Goal: Book appointment/travel/reservation

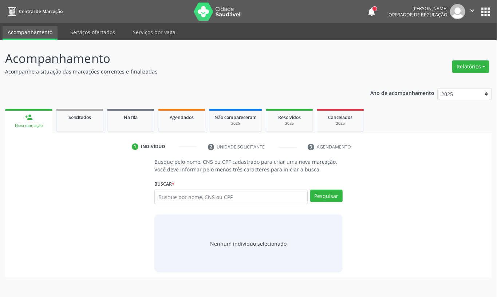
click at [199, 198] on input "text" at bounding box center [230, 197] width 153 height 15
type input "07186324436"
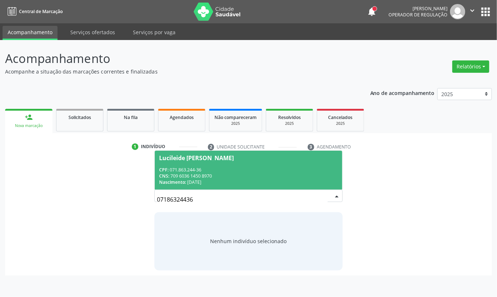
click at [226, 176] on div "CNS: 709 6036 1450 8970" at bounding box center [248, 176] width 179 height 6
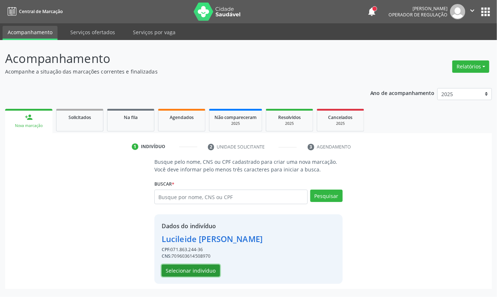
click at [200, 274] on button "Selecionar indivíduo" at bounding box center [191, 271] width 58 height 12
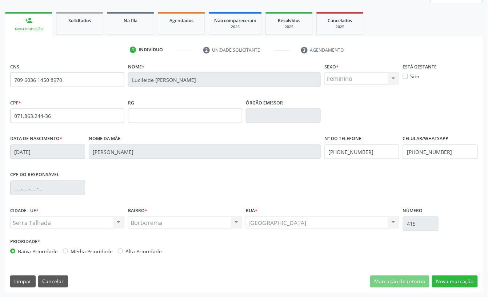
scroll to position [98, 0]
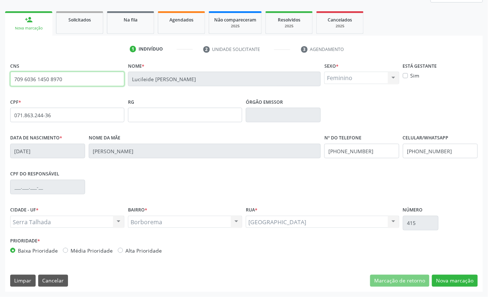
drag, startPoint x: 66, startPoint y: 79, endPoint x: 0, endPoint y: 80, distance: 65.5
click at [0, 80] on div "Acompanhamento Acompanhe a situação das marcações correntes e finalizadas Relat…" at bounding box center [244, 120] width 488 height 354
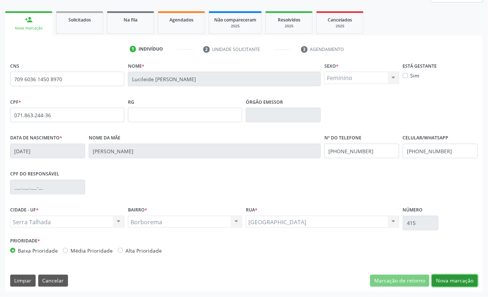
click at [449, 281] on button "Nova marcação" at bounding box center [455, 281] width 46 height 12
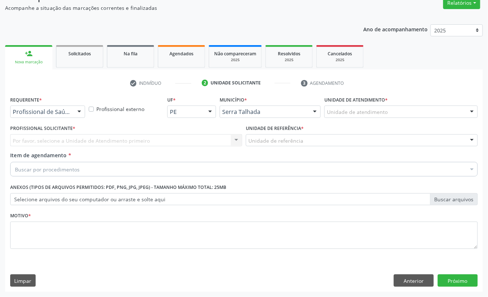
scroll to position [64, 0]
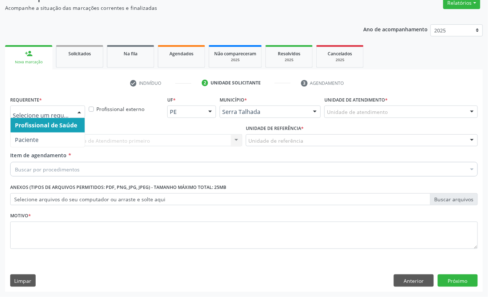
click at [78, 110] on div at bounding box center [79, 112] width 11 height 12
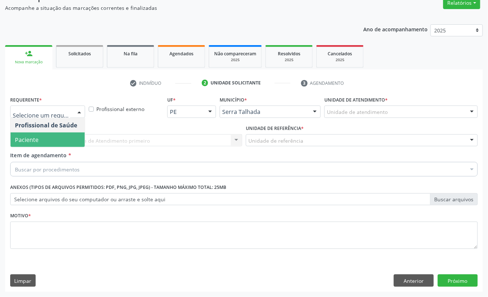
click at [60, 142] on span "Paciente" at bounding box center [48, 139] width 74 height 15
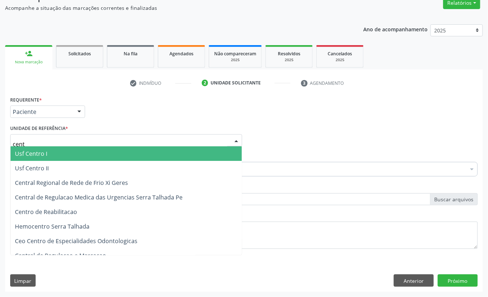
type input "centr"
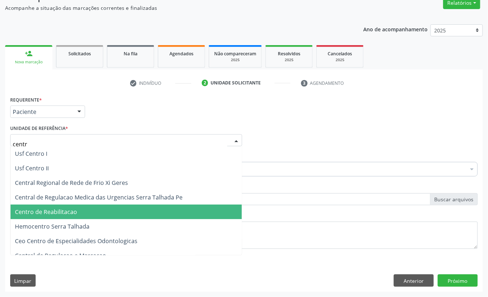
click at [68, 213] on span "Centro de Reabilitacao" at bounding box center [46, 212] width 62 height 8
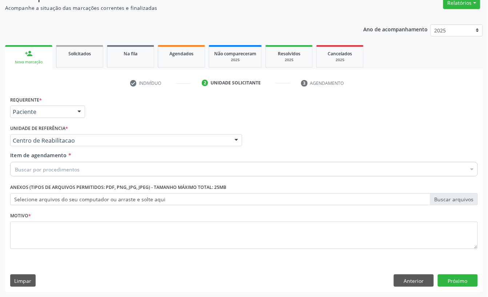
drag, startPoint x: 83, startPoint y: 170, endPoint x: 106, endPoint y: 167, distance: 22.9
click at [82, 170] on div "Buscar por procedimentos" at bounding box center [244, 169] width 468 height 15
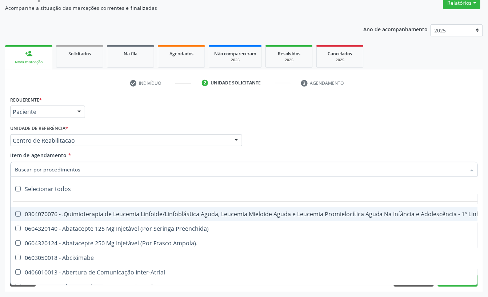
click at [106, 167] on input "Item de agendamento *" at bounding box center [240, 169] width 451 height 15
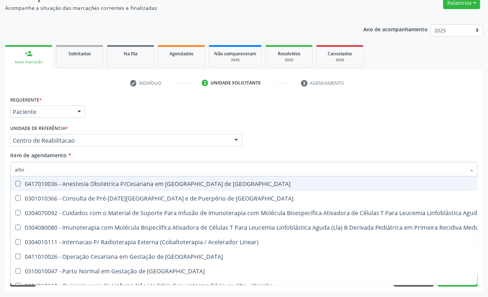
type input "alto r"
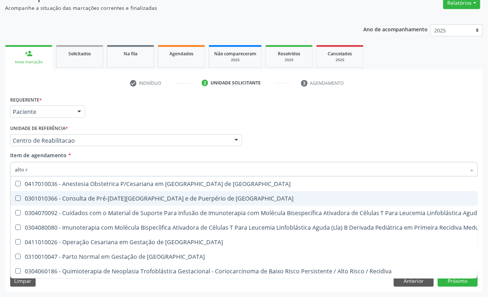
drag, startPoint x: 101, startPoint y: 197, endPoint x: 117, endPoint y: 186, distance: 19.0
click at [101, 196] on div "0301010366 - Consulta de Pré-[DATE][GEOGRAPHIC_DATA] e de Puerpério de [GEOGRAP…" at bounding box center [388, 198] width 747 height 6
checkbox Risco "true"
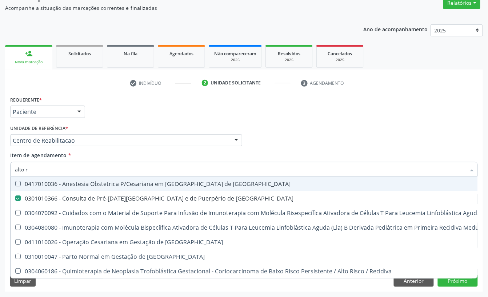
click at [310, 136] on div "Profissional Solicitante Por favor, selecione a Unidade de Atendimento primeiro…" at bounding box center [244, 137] width 472 height 28
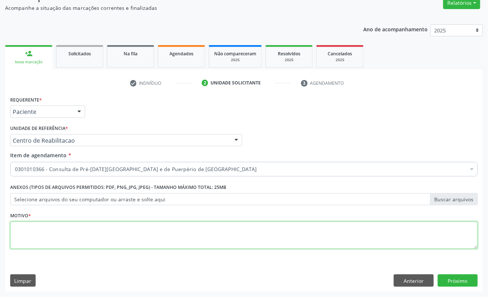
click at [73, 230] on textarea at bounding box center [244, 236] width 468 height 28
type textarea "."
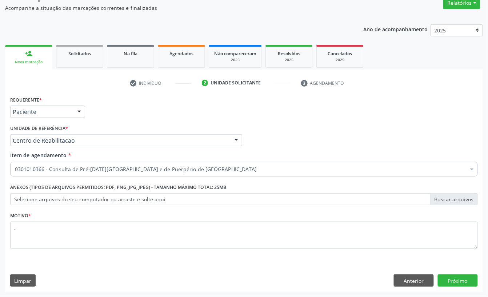
click at [467, 273] on div "Requerente * Paciente Profissional de Saúde Paciente Nenhum resultado encontrad…" at bounding box center [244, 193] width 478 height 198
click at [464, 276] on button "Próximo" at bounding box center [458, 280] width 40 height 12
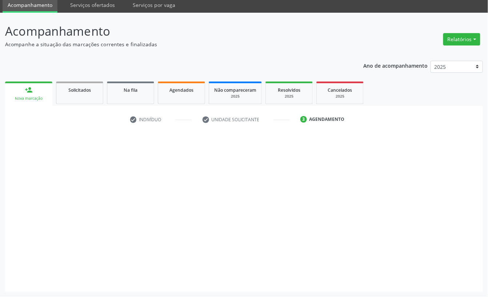
scroll to position [20, 0]
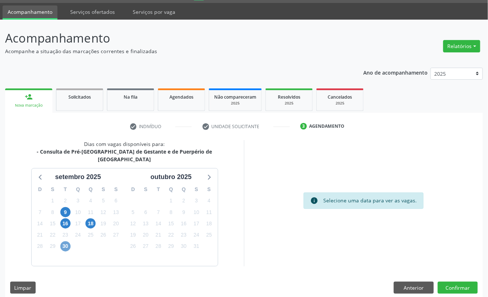
click at [63, 241] on span "30" at bounding box center [65, 246] width 10 height 10
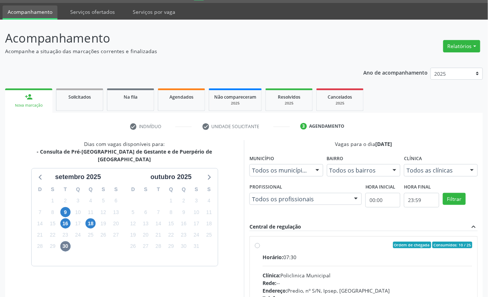
click at [260, 248] on input "Ordem de chegada Consumidos: 10 / 25 Horário: 07:30 Clínica: Policlinica Munici…" at bounding box center [257, 245] width 5 height 7
radio input "true"
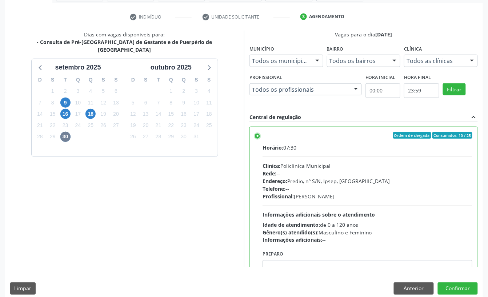
scroll to position [138, 0]
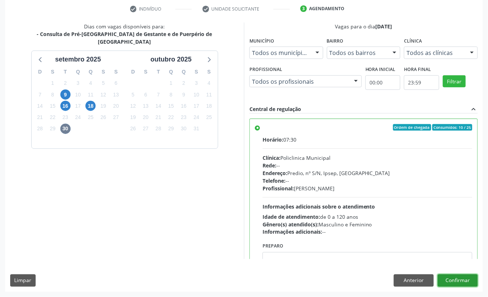
click at [467, 277] on button "Confirmar" at bounding box center [458, 280] width 40 height 12
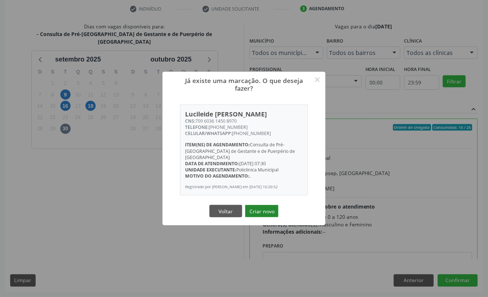
click at [277, 207] on button "Criar novo" at bounding box center [261, 211] width 33 height 12
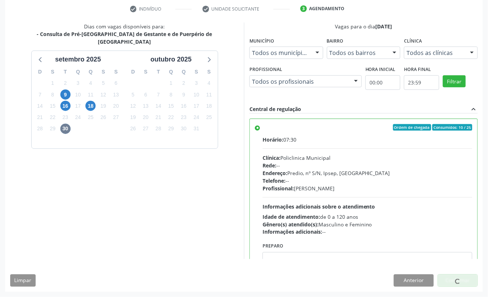
scroll to position [0, 0]
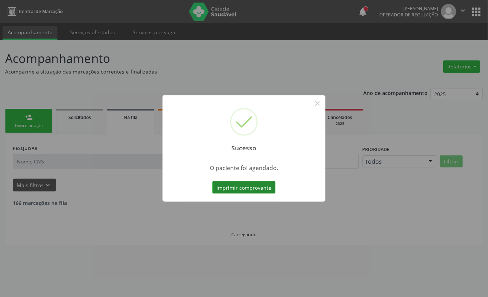
click at [251, 186] on button "Imprimir comprovante" at bounding box center [244, 187] width 63 height 12
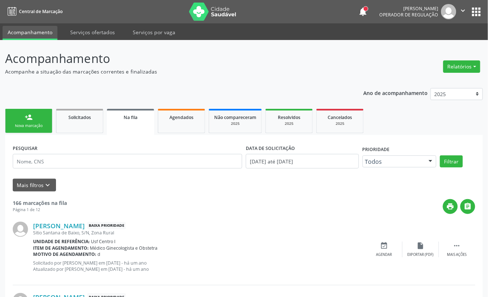
click at [38, 126] on div "Nova marcação" at bounding box center [29, 125] width 36 height 5
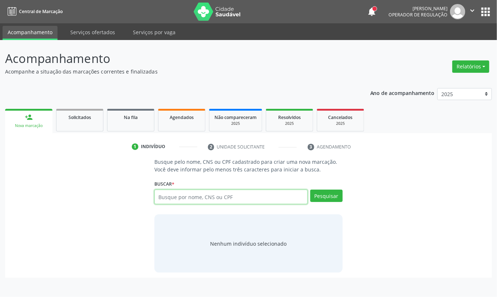
drag, startPoint x: 171, startPoint y: 197, endPoint x: 172, endPoint y: 192, distance: 4.8
click at [171, 196] on input "text" at bounding box center [230, 197] width 153 height 15
paste input "709 6036 1450 8970"
type input "709 6036 1450 8970"
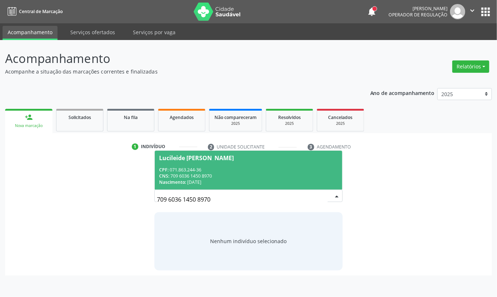
click at [241, 170] on div "CPF: 071.863.244-36" at bounding box center [248, 170] width 179 height 6
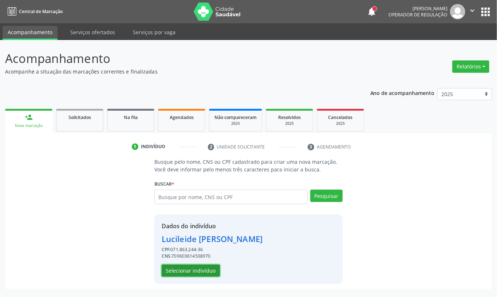
click at [211, 269] on button "Selecionar indivíduo" at bounding box center [191, 271] width 58 height 12
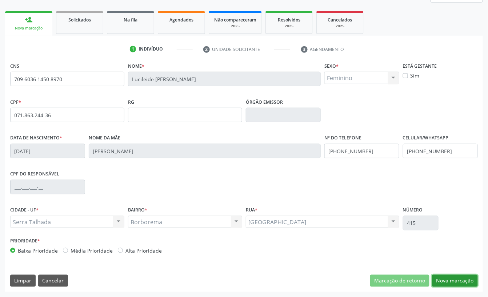
click at [452, 277] on button "Nova marcação" at bounding box center [455, 281] width 46 height 12
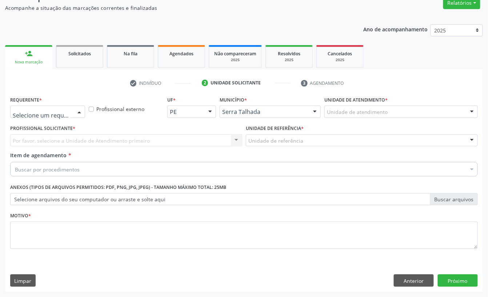
click at [78, 109] on div at bounding box center [79, 112] width 11 height 12
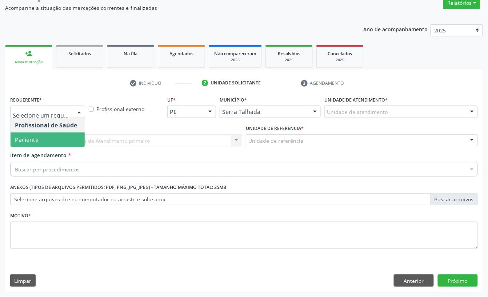
drag, startPoint x: 64, startPoint y: 136, endPoint x: 68, endPoint y: 153, distance: 17.4
click at [64, 138] on span "Paciente" at bounding box center [48, 139] width 74 height 15
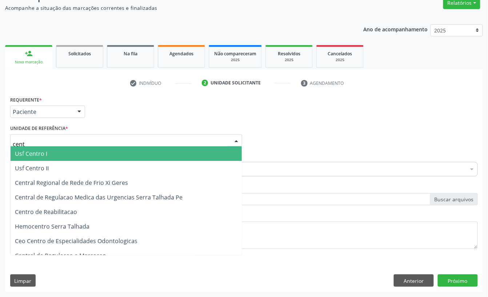
type input "centr"
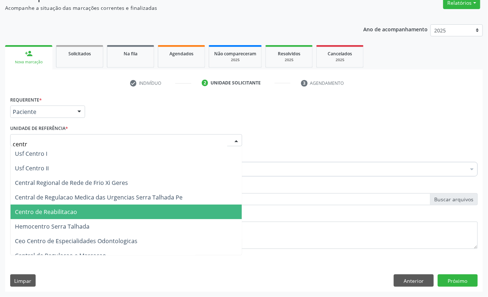
click at [57, 208] on span "Centro de Reabilitacao" at bounding box center [46, 212] width 62 height 8
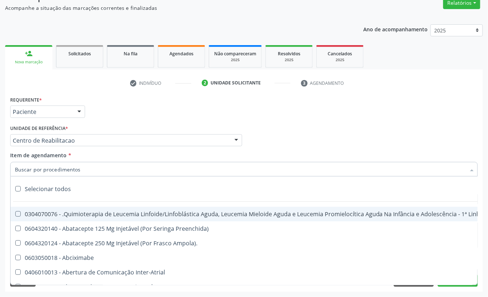
click at [68, 170] on input "Item de agendamento *" at bounding box center [240, 169] width 451 height 15
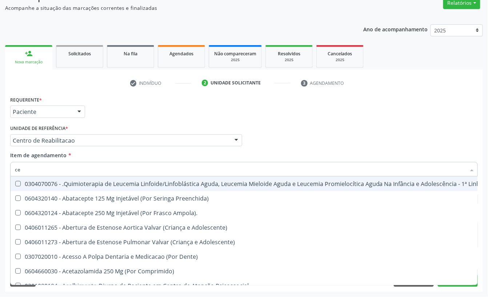
type input "c"
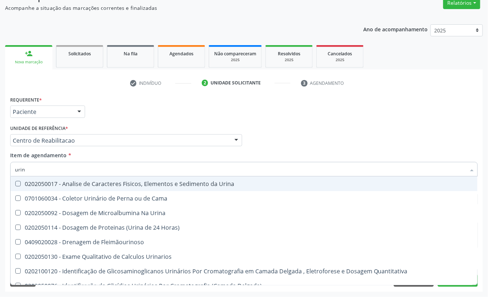
type input "urina"
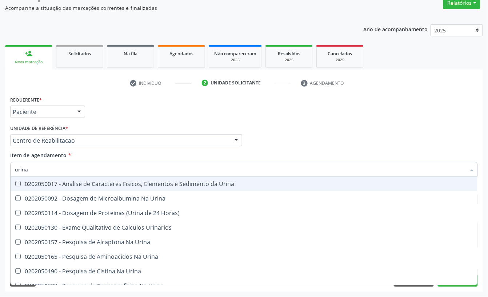
click at [90, 182] on div "0202050017 - Analise de Caracteres Fisicos, Elementos e Sedimento da Urina" at bounding box center [244, 184] width 459 height 6
checkbox Urina "true"
click at [234, 143] on div at bounding box center [236, 141] width 11 height 12
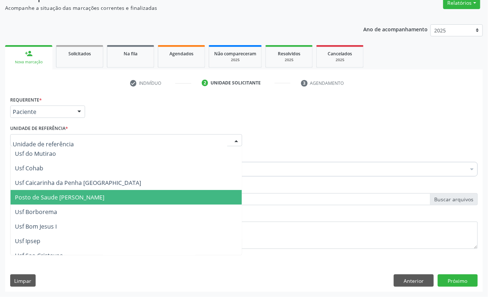
click at [312, 141] on div "Profissional Solicitante Por favor, selecione a Unidade de Atendimento primeiro…" at bounding box center [244, 137] width 472 height 28
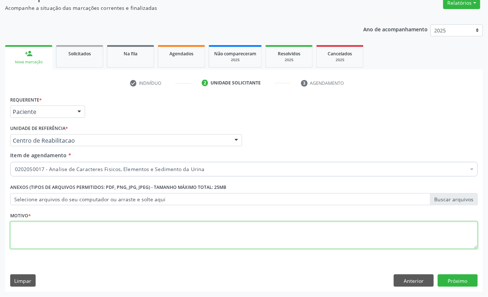
click at [70, 243] on textarea at bounding box center [244, 236] width 468 height 28
type textarea "."
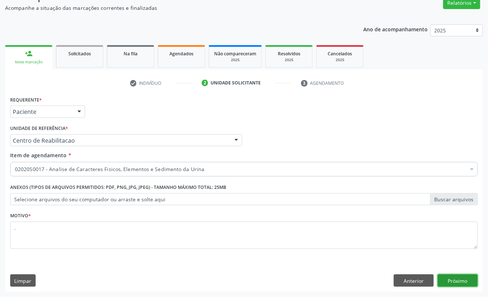
click at [471, 281] on button "Próximo" at bounding box center [458, 280] width 40 height 12
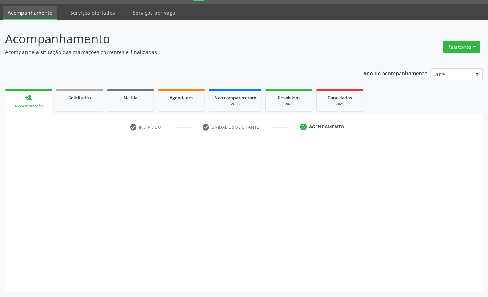
scroll to position [20, 0]
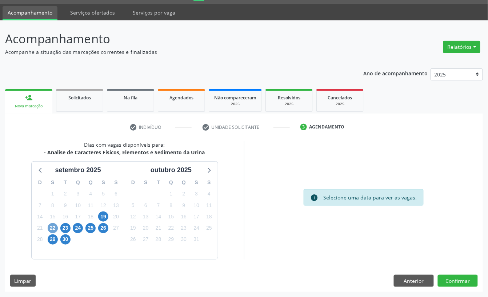
click at [57, 226] on span "22" at bounding box center [53, 228] width 10 height 10
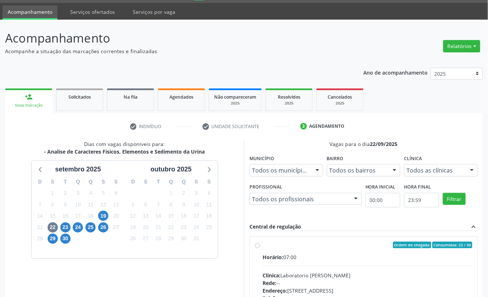
click at [334, 251] on label "Ordem de chegada Consumidos: 23 / 30 Horário: 07:00 Clínica: Laboratorio [PERSO…" at bounding box center [368, 298] width 210 height 112
click at [260, 248] on input "Ordem de chegada Consumidos: 23 / 30 Horário: 07:00 Clínica: Laboratorio [PERSO…" at bounding box center [257, 245] width 5 height 7
radio input "true"
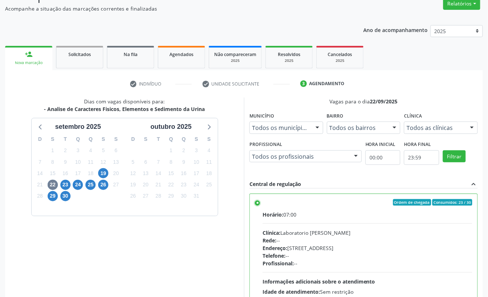
scroll to position [138, 0]
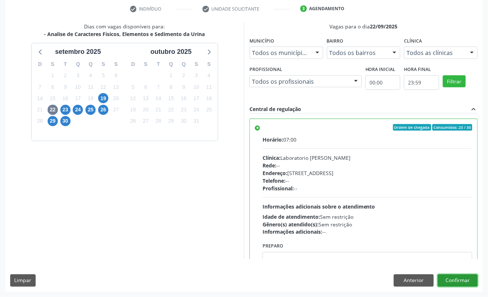
click at [464, 283] on button "Confirmar" at bounding box center [458, 280] width 40 height 12
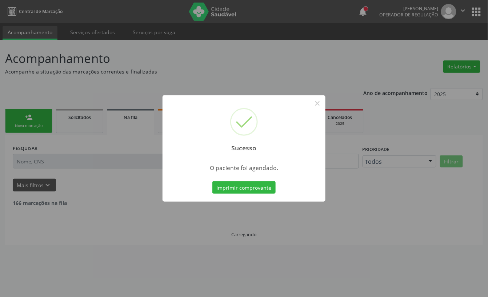
scroll to position [0, 0]
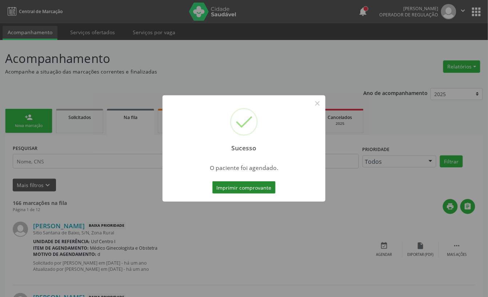
click at [266, 187] on button "Imprimir comprovante" at bounding box center [244, 187] width 63 height 12
